Goal: Task Accomplishment & Management: Manage account settings

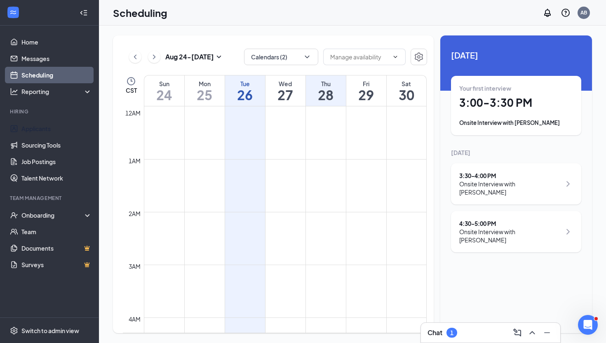
scroll to position [730, 0]
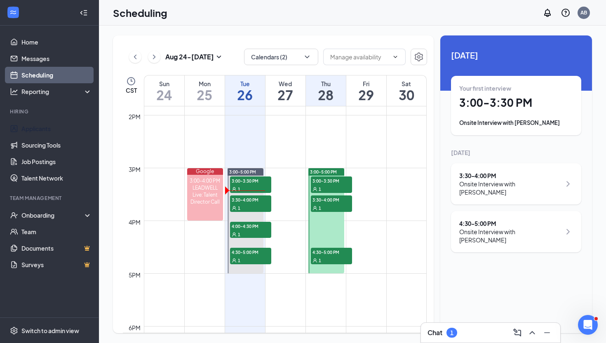
click at [497, 83] on div "Your first interview 3:00 - 3:30 PM Onsite Interview with [PERSON_NAME]" at bounding box center [516, 105] width 130 height 59
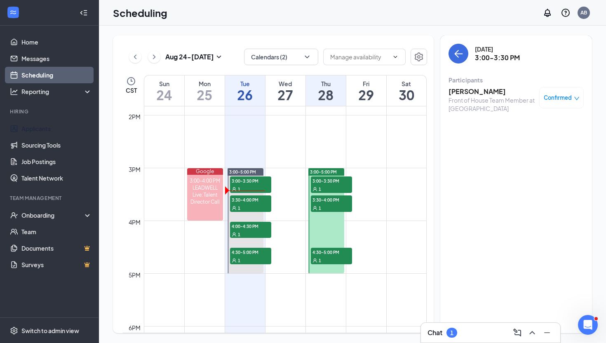
click at [569, 94] on span "Confirmed" at bounding box center [558, 98] width 28 height 8
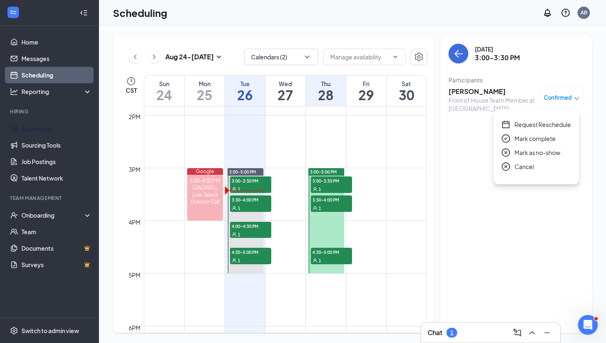
click at [534, 154] on span "Mark as no-show" at bounding box center [538, 152] width 46 height 9
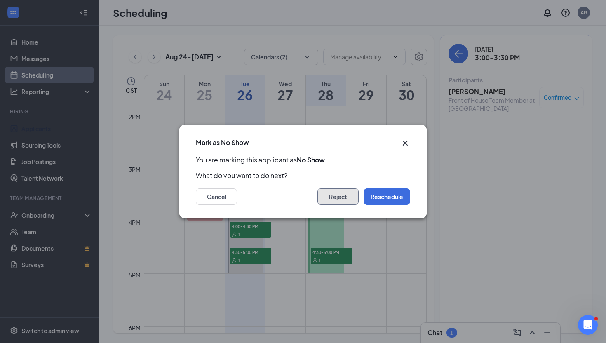
click at [335, 195] on button "Reject" at bounding box center [337, 196] width 41 height 16
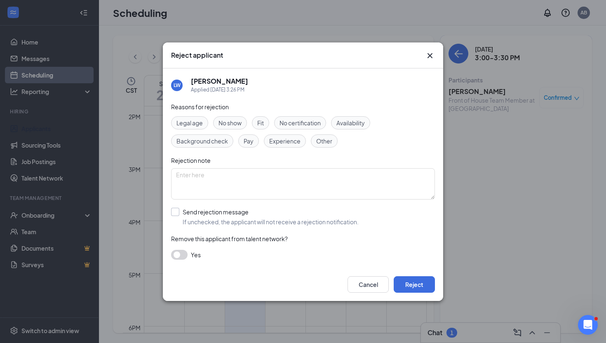
click at [178, 208] on input "Send rejection message If unchecked, the applicant will not receive a rejection…" at bounding box center [265, 217] width 188 height 18
checkbox input "true"
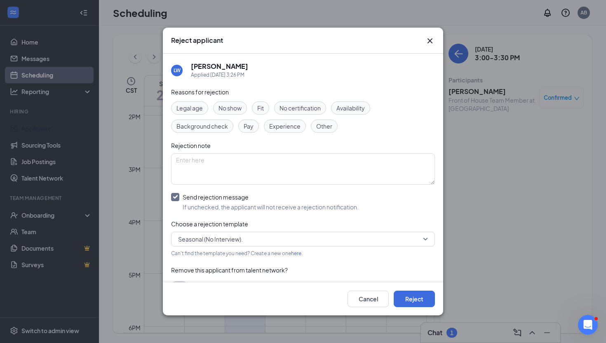
click at [200, 237] on span "Seasonal (No Interview)." at bounding box center [210, 239] width 65 height 12
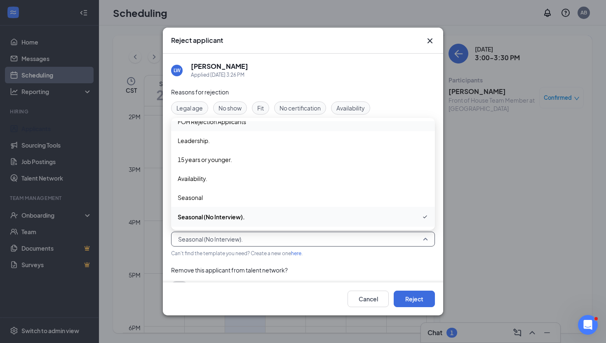
click at [214, 126] on div "FOH Rejection Applicants" at bounding box center [303, 121] width 264 height 19
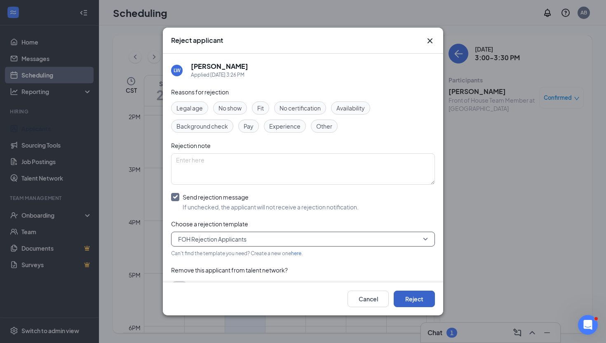
click at [401, 297] on button "Reject" at bounding box center [414, 299] width 41 height 16
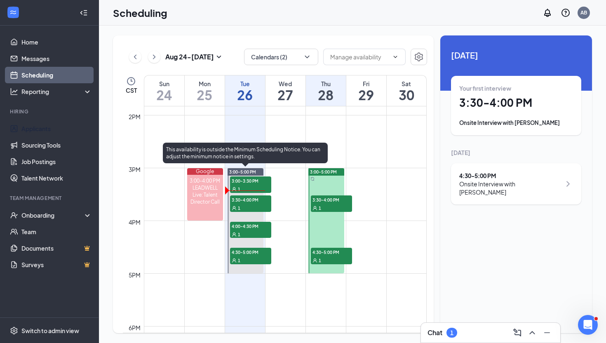
click at [253, 230] on div "1" at bounding box center [250, 234] width 41 height 8
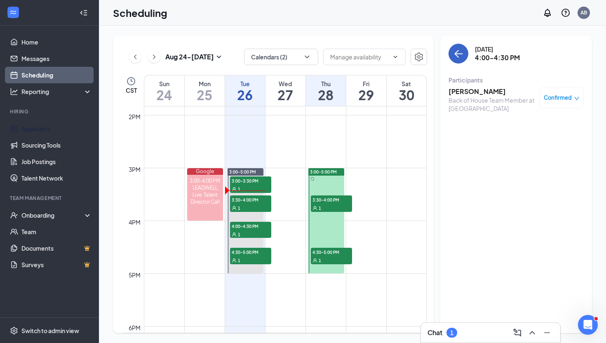
click at [463, 52] on icon "ArrowLeft" at bounding box center [458, 54] width 10 height 10
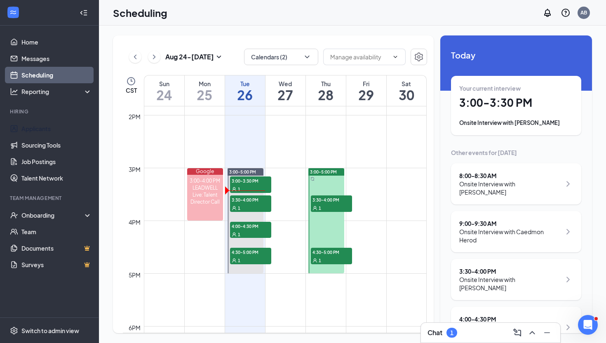
scroll to position [59, 0]
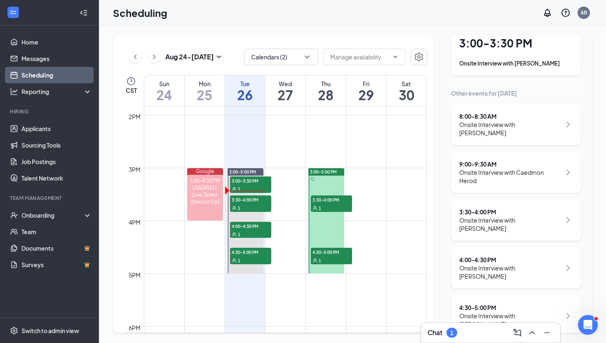
click at [53, 78] on link "Scheduling" at bounding box center [56, 75] width 70 height 16
click at [53, 47] on link "Home" at bounding box center [56, 42] width 70 height 16
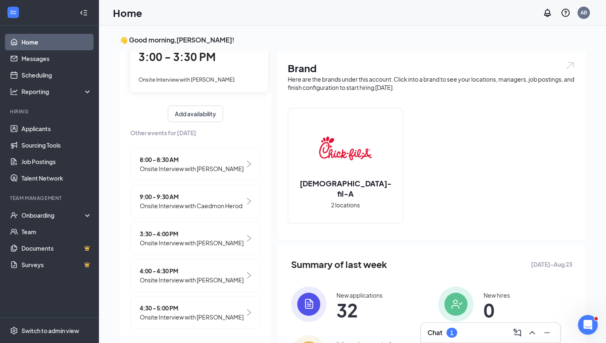
scroll to position [70, 0]
click at [470, 337] on div "Chat 1" at bounding box center [491, 332] width 126 height 13
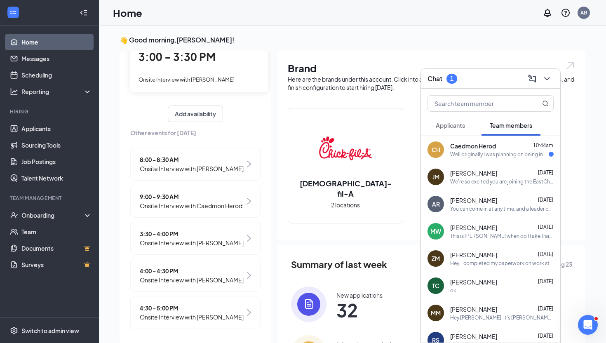
click at [468, 146] on span "Caedmon Herod" at bounding box center [473, 146] width 46 height 8
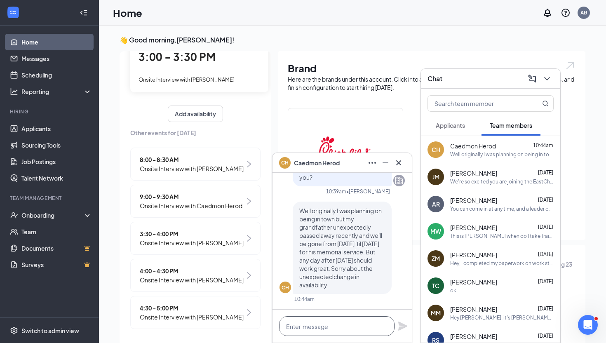
click at [334, 327] on textarea at bounding box center [336, 326] width 115 height 20
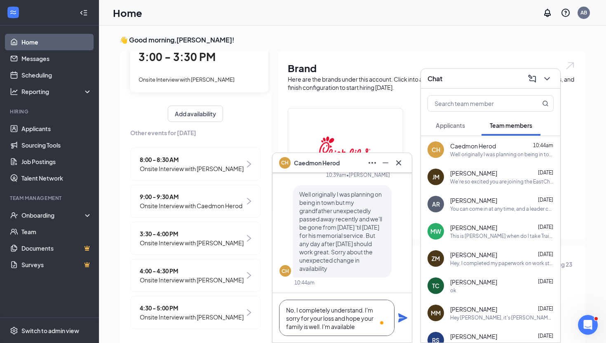
scroll to position [0, 0]
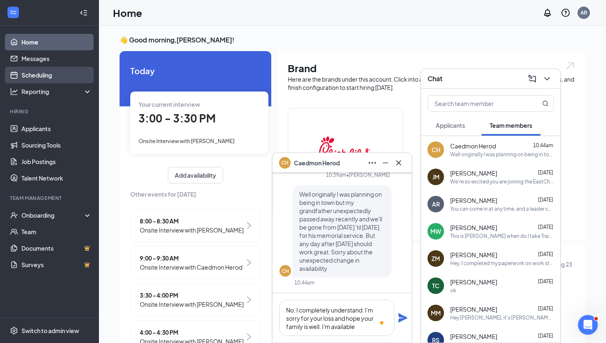
click at [35, 75] on link "Scheduling" at bounding box center [56, 75] width 70 height 16
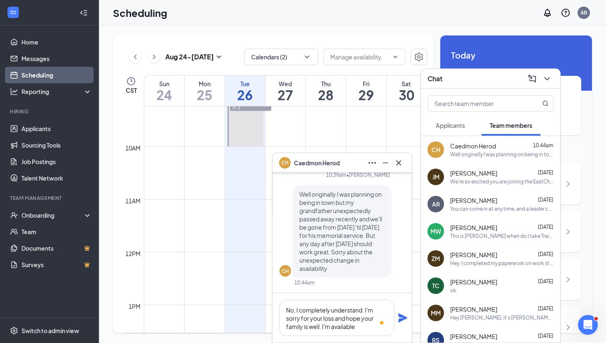
scroll to position [503, 0]
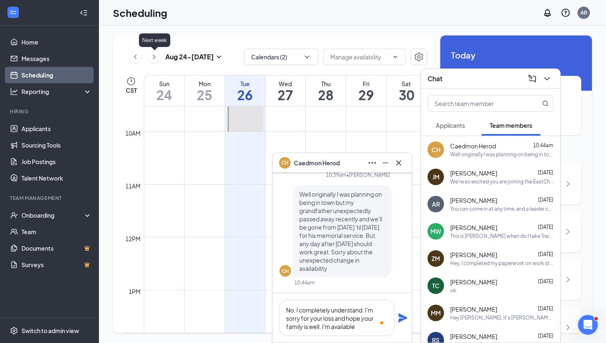
click at [153, 56] on icon "ChevronRight" at bounding box center [154, 57] width 8 height 10
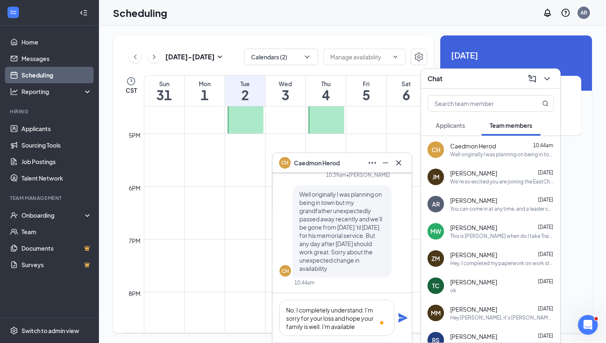
scroll to position [874, 0]
click at [359, 329] on textarea "No, I completely understand. I'm sorry for your loss and hope your family is we…" at bounding box center [336, 318] width 115 height 36
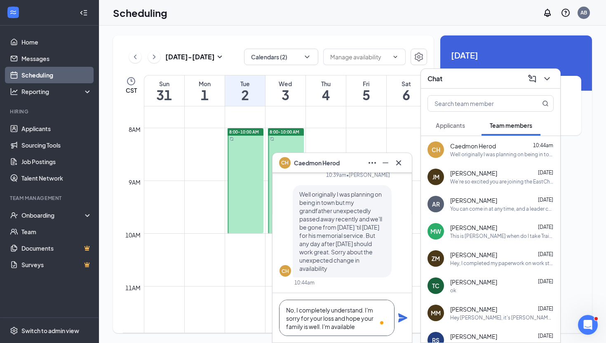
scroll to position [392, 0]
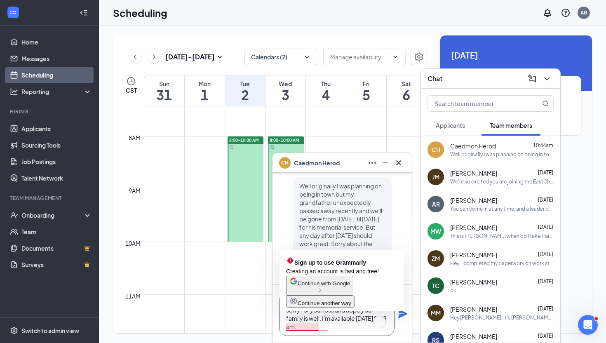
click at [287, 327] on textarea "No, I completely understand. I'm sorry for your loss and hope your family is we…" at bounding box center [336, 313] width 115 height 45
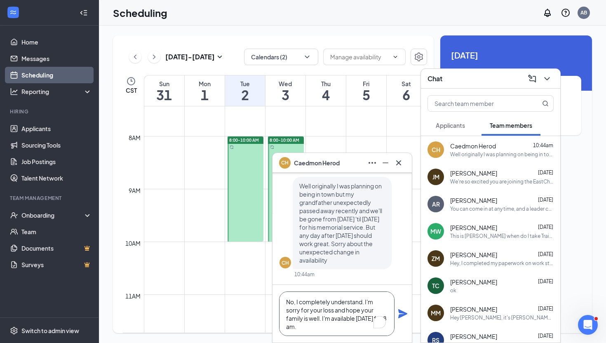
click at [318, 327] on textarea "No, I completely understand. I'm sorry for your loss and hope your family is we…" at bounding box center [336, 313] width 115 height 45
type textarea "No, I completely understand. I'm sorry for your loss and hope your family is we…"
click at [399, 312] on icon "Plane" at bounding box center [402, 313] width 9 height 9
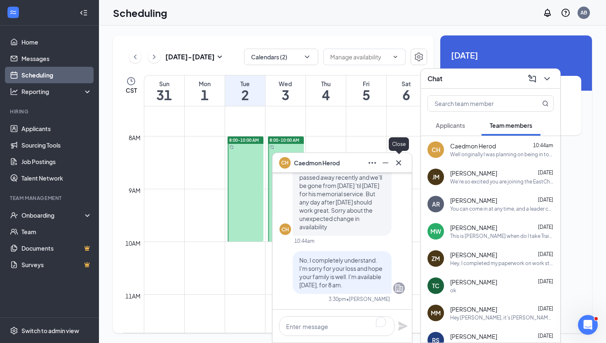
click at [402, 162] on icon "Cross" at bounding box center [399, 163] width 10 height 10
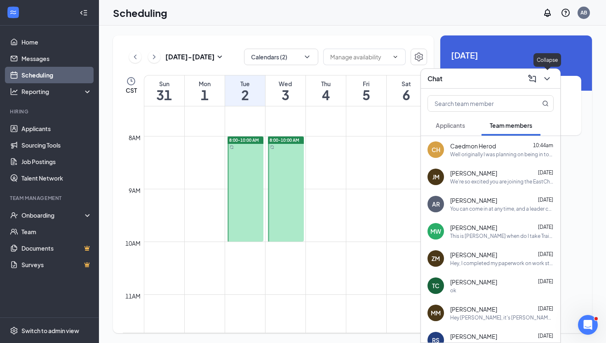
click at [551, 81] on icon "ChevronDown" at bounding box center [547, 79] width 10 height 10
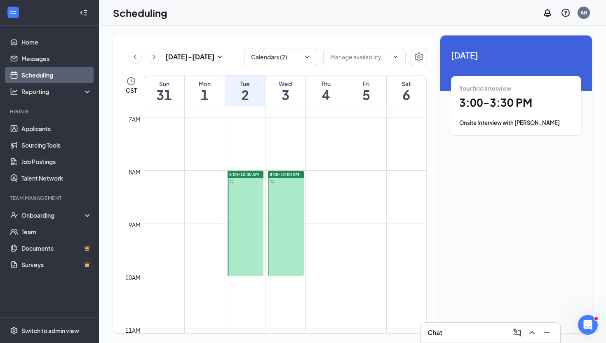
scroll to position [357, 0]
click at [278, 221] on div at bounding box center [286, 224] width 36 height 105
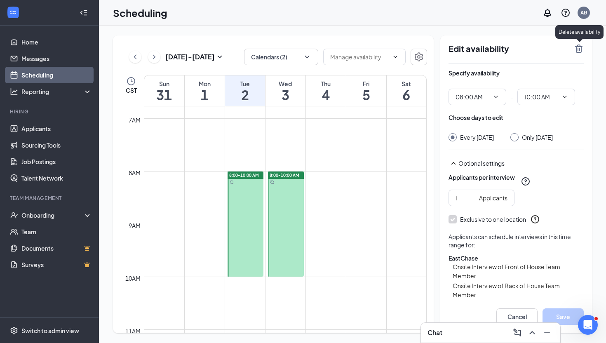
click at [580, 48] on icon "TrashOutline" at bounding box center [579, 49] width 10 height 10
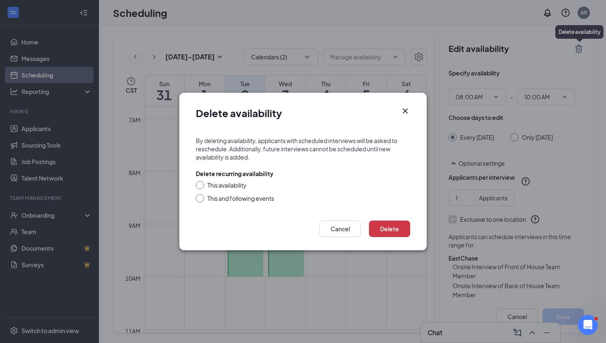
click at [222, 185] on div "This availability" at bounding box center [226, 185] width 39 height 8
click at [202, 185] on input "This availability" at bounding box center [199, 184] width 6 height 6
radio input "true"
click at [390, 229] on button "Delete" at bounding box center [389, 229] width 41 height 16
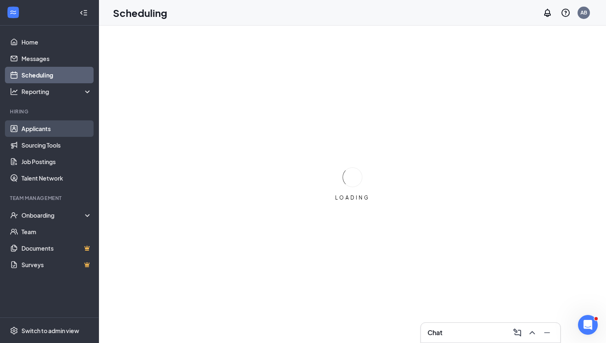
click at [45, 128] on link "Applicants" at bounding box center [56, 128] width 70 height 16
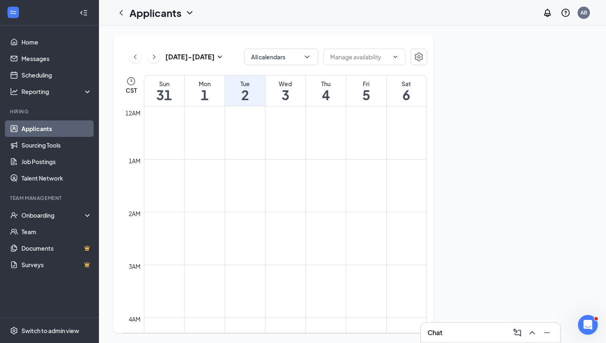
scroll to position [405, 0]
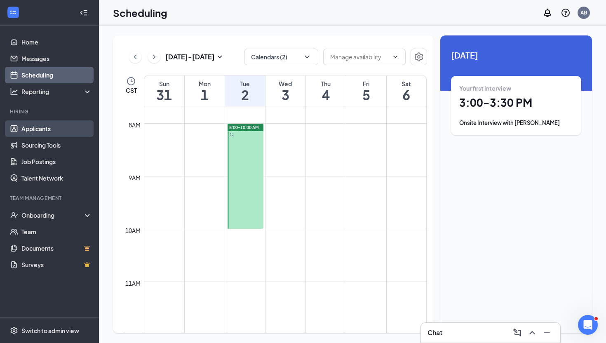
click at [53, 129] on link "Applicants" at bounding box center [56, 128] width 70 height 16
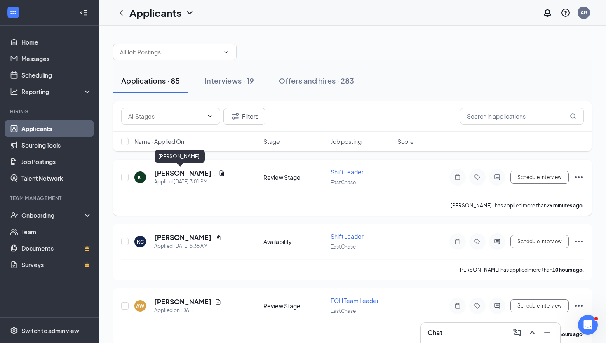
click at [161, 173] on h5 "Katrina ." at bounding box center [184, 173] width 61 height 9
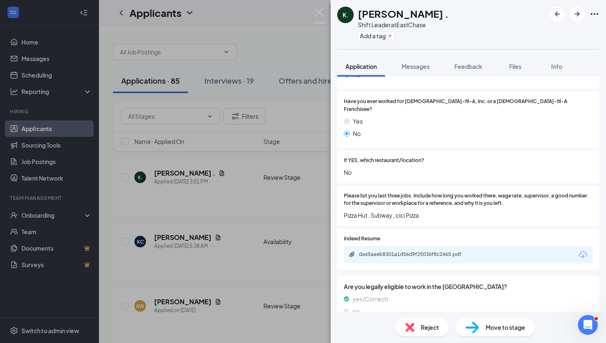
scroll to position [159, 0]
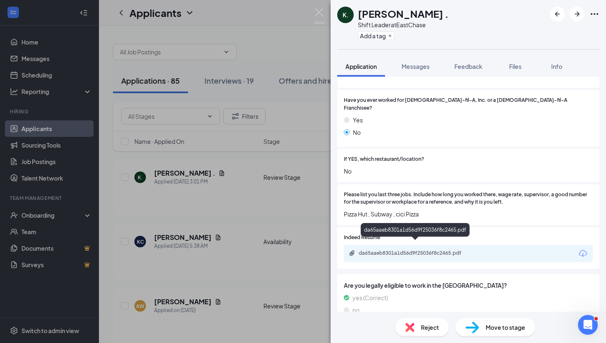
click at [435, 250] on div "da65aaeb8301a1d56d9f25036f8c2465.pdf" at bounding box center [416, 253] width 115 height 7
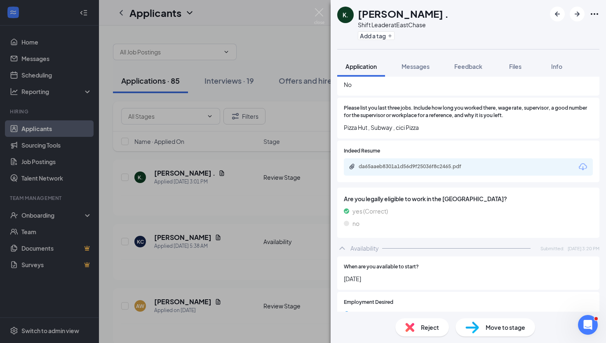
scroll to position [245, 0]
click at [438, 164] on div "da65aaeb8301a1d56d9f25036f8c2465.pdf" at bounding box center [416, 167] width 115 height 7
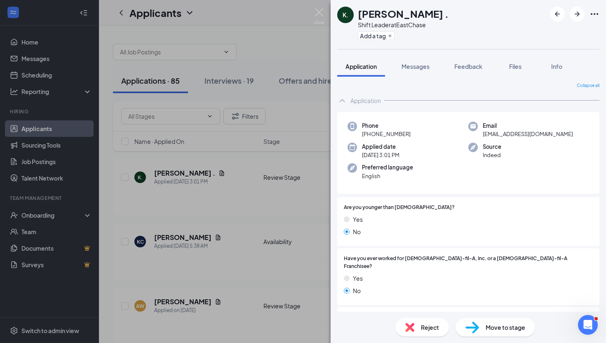
scroll to position [0, 0]
click at [322, 11] on img at bounding box center [319, 16] width 10 height 16
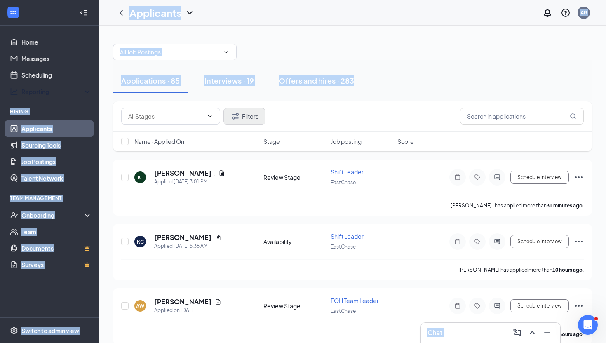
drag, startPoint x: 19, startPoint y: 105, endPoint x: 241, endPoint y: 118, distance: 221.8
click at [233, 82] on div "Interviews · 19" at bounding box center [228, 80] width 49 height 10
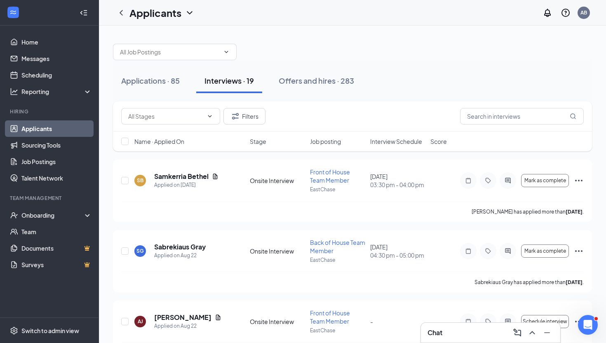
click at [301, 52] on div at bounding box center [352, 47] width 479 height 25
click at [41, 45] on link "Home" at bounding box center [56, 42] width 70 height 16
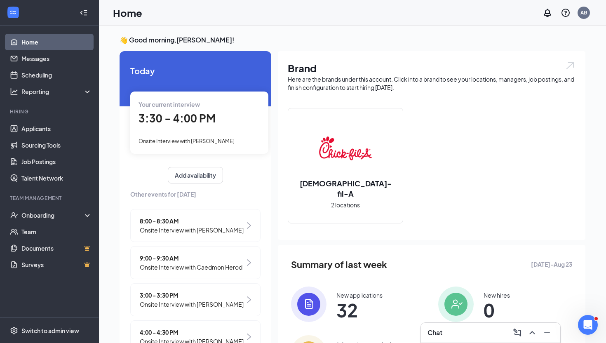
click at [187, 126] on div "3:30 - 4:00 PM" at bounding box center [200, 118] width 122 height 17
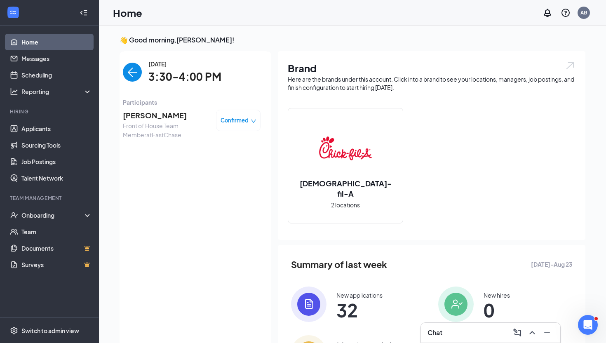
scroll to position [3, 0]
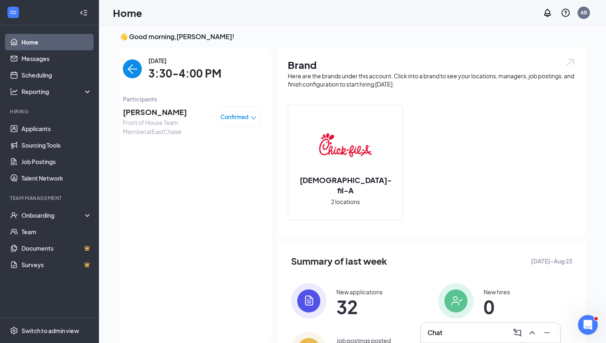
click at [234, 115] on span "Confirmed" at bounding box center [235, 117] width 28 height 8
click at [213, 169] on span "Mark as no-show" at bounding box center [216, 168] width 46 height 9
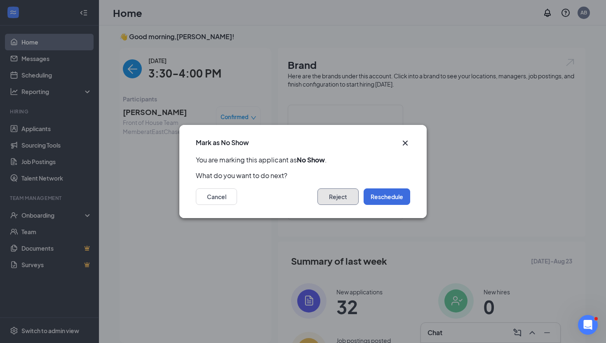
click at [352, 195] on button "Reject" at bounding box center [337, 196] width 41 height 16
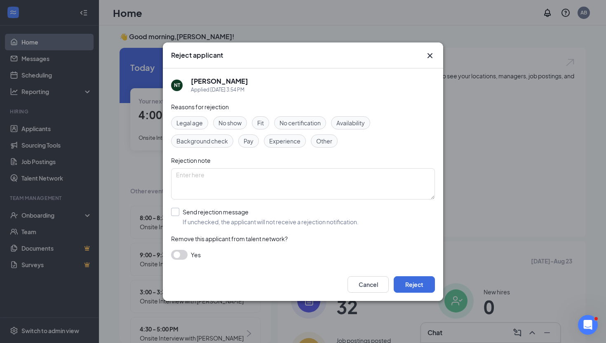
click at [178, 211] on input "Send rejection message If unchecked, the applicant will not receive a rejection…" at bounding box center [265, 217] width 188 height 18
checkbox input "true"
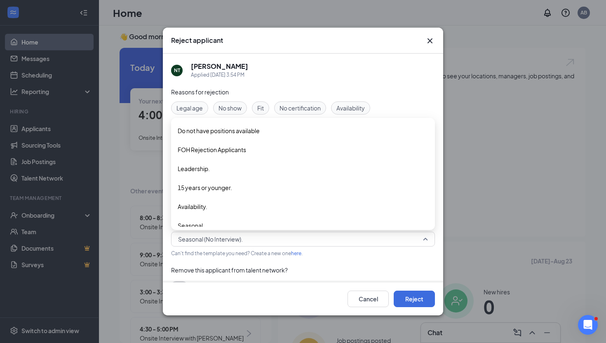
click at [211, 236] on span "Seasonal (No Interview)." at bounding box center [210, 239] width 65 height 12
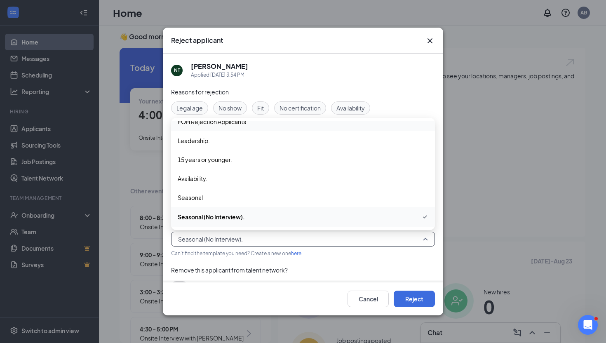
click at [244, 127] on div "FOH Rejection Applicants" at bounding box center [303, 121] width 264 height 19
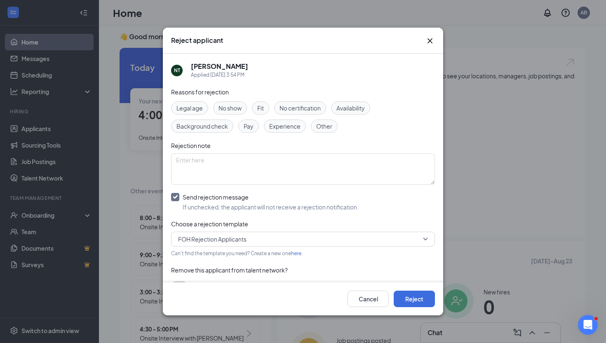
click at [410, 308] on div "Cancel Reject" at bounding box center [303, 298] width 280 height 33
click at [416, 301] on button "Reject" at bounding box center [414, 299] width 41 height 16
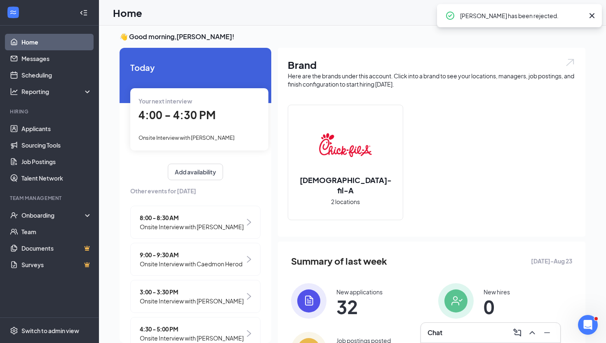
scroll to position [33, 0]
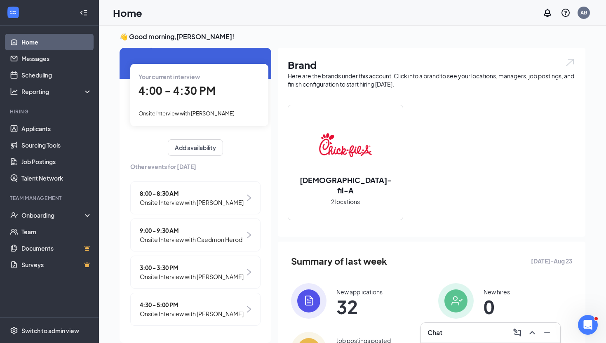
click at [195, 85] on span "4:00 - 4:30 PM" at bounding box center [177, 91] width 77 height 14
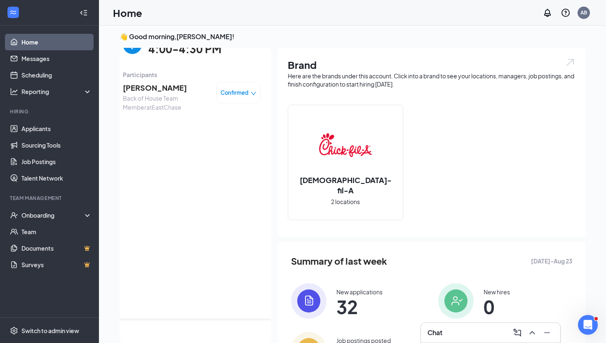
scroll to position [0, 0]
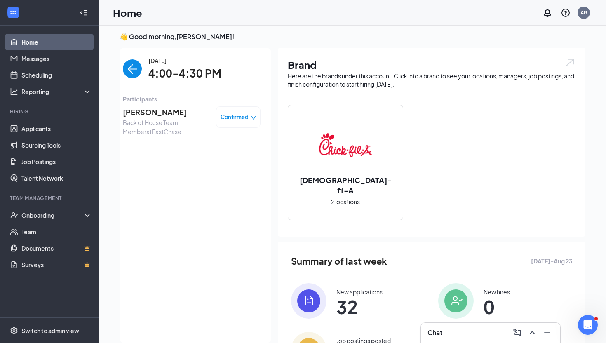
click at [155, 115] on span "[PERSON_NAME]" at bounding box center [166, 112] width 87 height 12
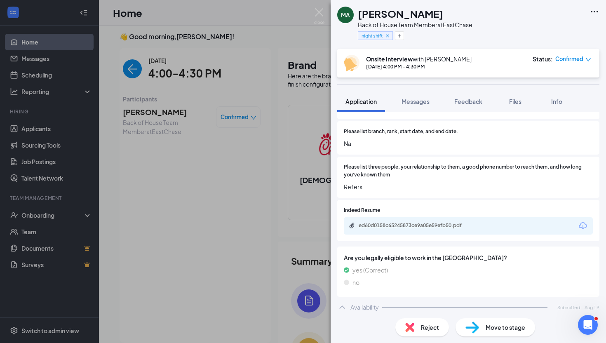
scroll to position [896, 0]
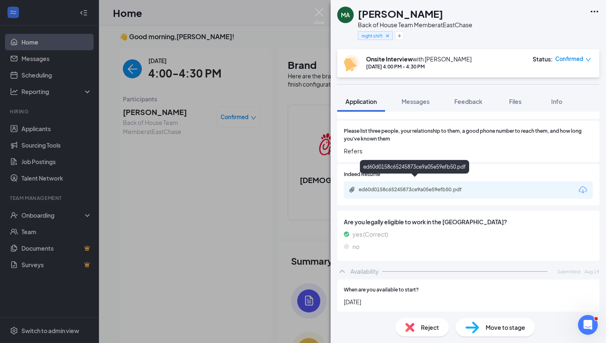
click at [421, 186] on div "ed60d0158c65245873ce9a05e59efb50.pdf" at bounding box center [416, 189] width 115 height 7
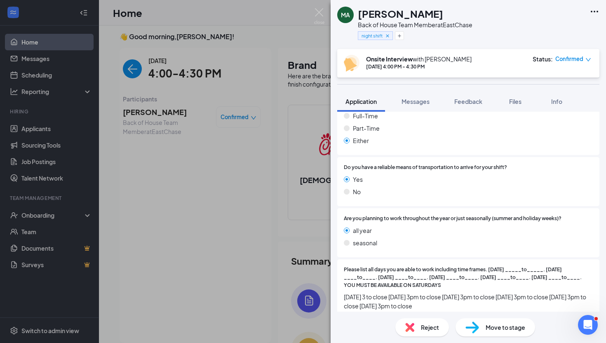
scroll to position [1114, 0]
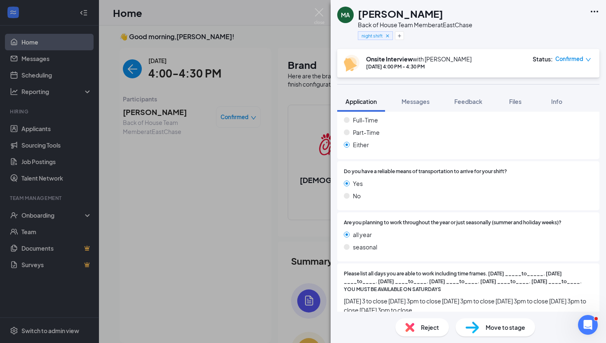
click at [269, 243] on div "MA MAKILA ANSEL Back of House Team Member at EastChase night shift Onsite Inter…" at bounding box center [303, 171] width 606 height 343
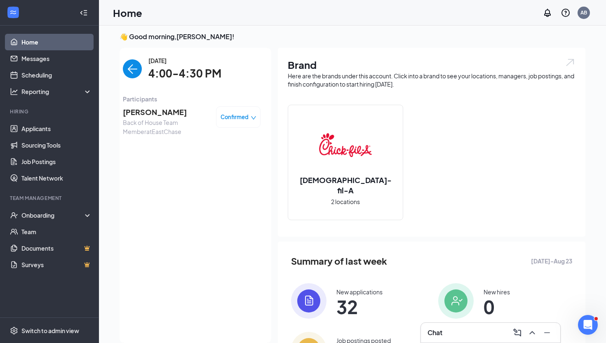
click at [137, 66] on img "back-button" at bounding box center [132, 68] width 19 height 19
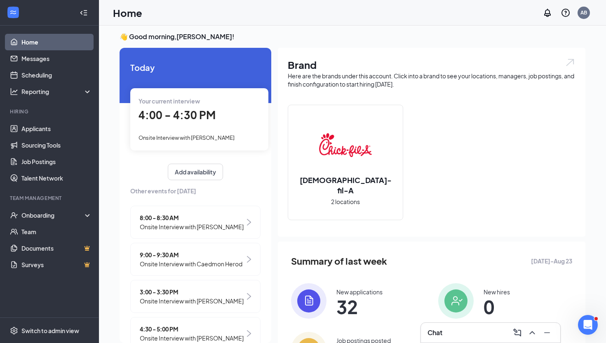
scroll to position [33, 0]
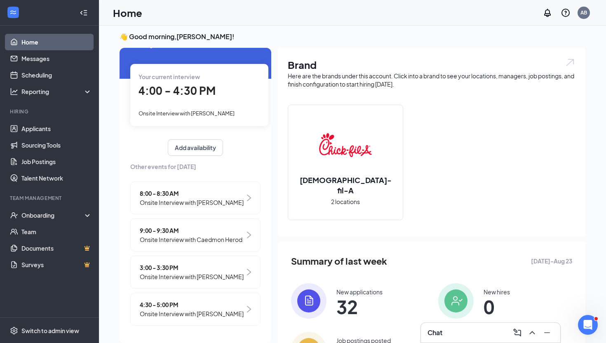
click at [226, 307] on span "4:30 - 5:00 PM" at bounding box center [192, 304] width 104 height 9
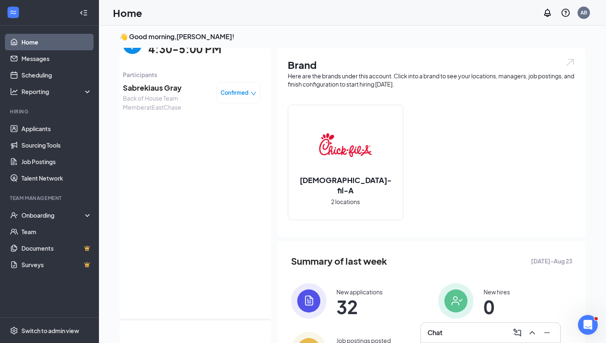
scroll to position [0, 0]
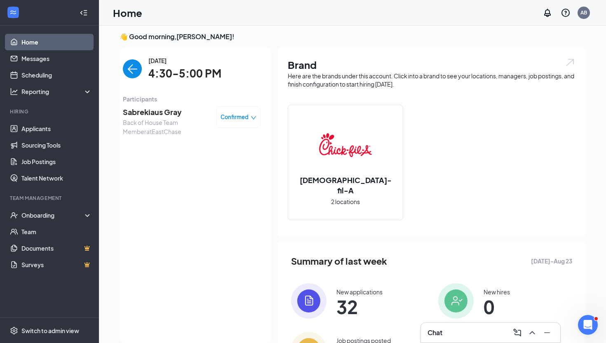
click at [139, 113] on span "Sabrekiaus Gray" at bounding box center [166, 112] width 87 height 12
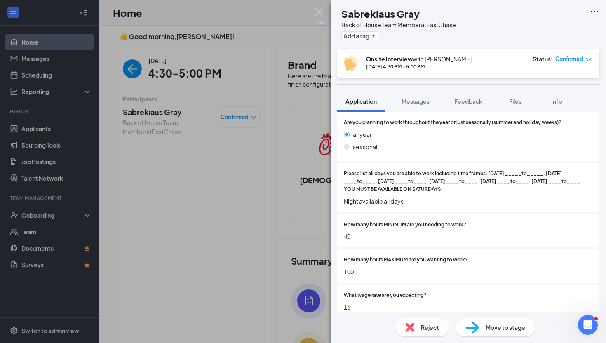
scroll to position [1146, 0]
